Goal: Task Accomplishment & Management: Manage account settings

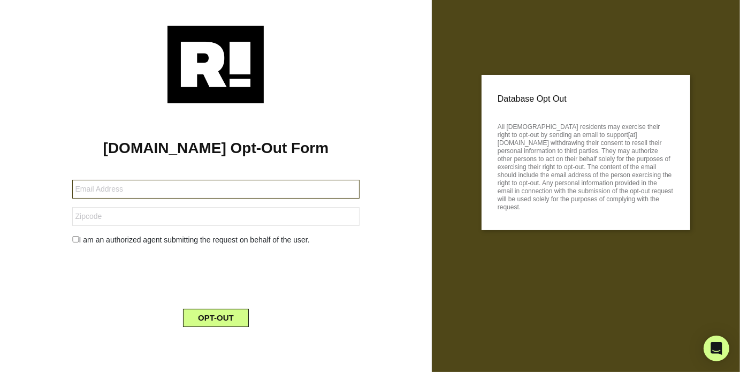
click at [126, 190] on input "text" at bounding box center [216, 189] width 288 height 19
type input "[EMAIL_ADDRESS][DOMAIN_NAME]"
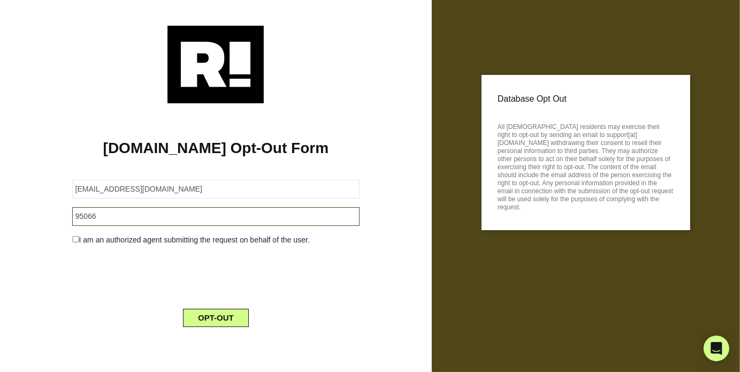
type input "95066"
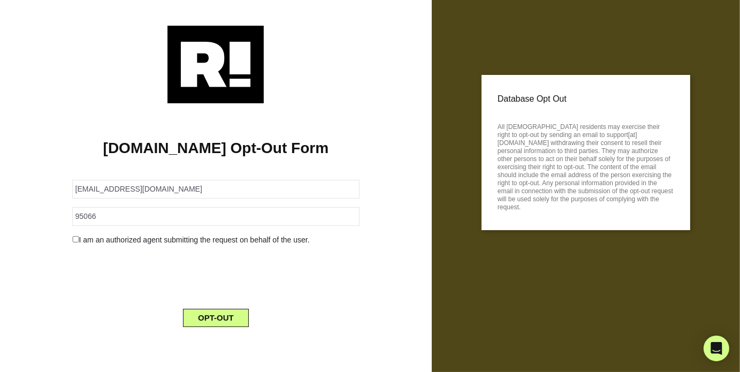
click at [73, 235] on div "I am an authorized agent submitting the request on behalf of the user." at bounding box center [216, 239] width 304 height 11
click at [77, 241] on input "checkbox" at bounding box center [75, 239] width 7 height 6
checkbox input "true"
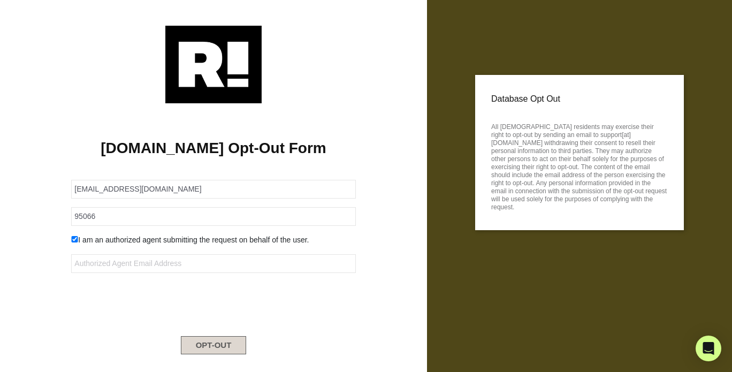
click at [206, 344] on button "OPT-OUT" at bounding box center [214, 345] width 66 height 18
